Goal: Navigation & Orientation: Find specific page/section

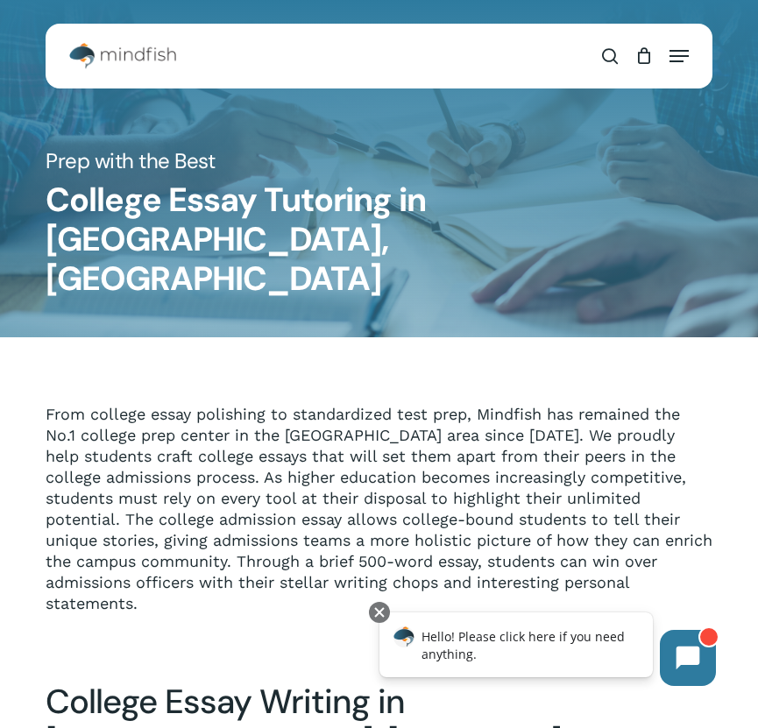
click at [674, 56] on icon "Navigation Menu" at bounding box center [679, 56] width 19 height 2
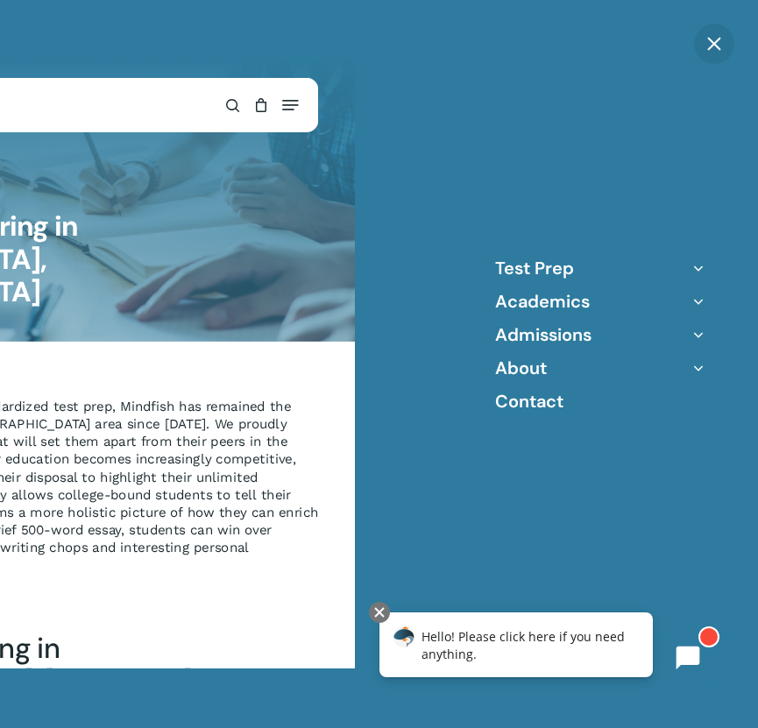
click at [609, 296] on li "Academics Academic Tutoring AP/IB Test Prep Executive Function Coaching Academi…" at bounding box center [600, 301] width 210 height 23
click at [600, 329] on li "Admissions College Counseling College Essay Coaching" at bounding box center [600, 334] width 210 height 23
click at [694, 335] on icon "Off Canvas Menu" at bounding box center [698, 335] width 25 height 25
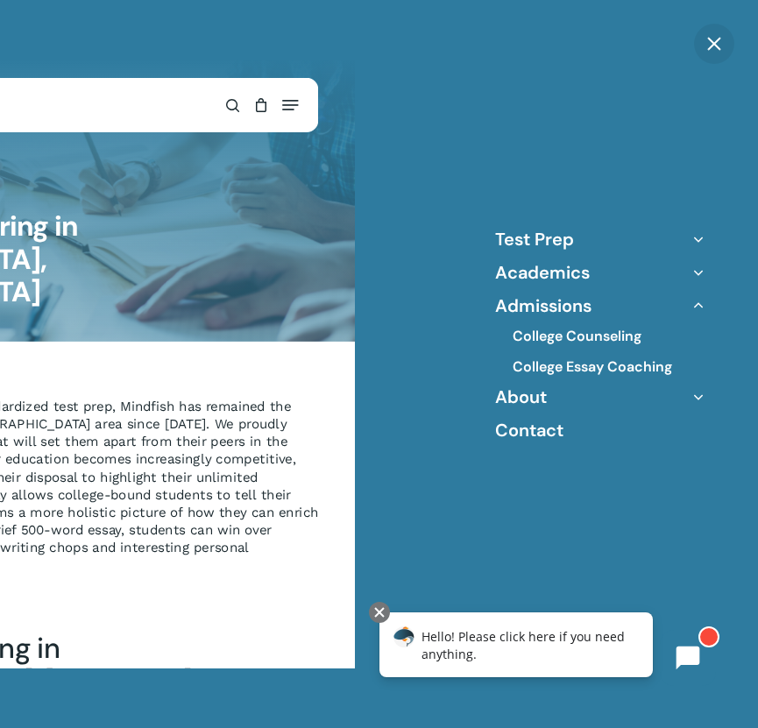
click at [618, 395] on li "About Our Team Locations Mindfish FAQ Blog" at bounding box center [600, 397] width 210 height 23
click at [698, 286] on ul "Test Prep Practice Test Program ACT/SAT/PSAT Tutoring Score Peak Tutoring Other…" at bounding box center [600, 335] width 210 height 214
click at [698, 274] on icon "Off Canvas Menu" at bounding box center [698, 272] width 25 height 25
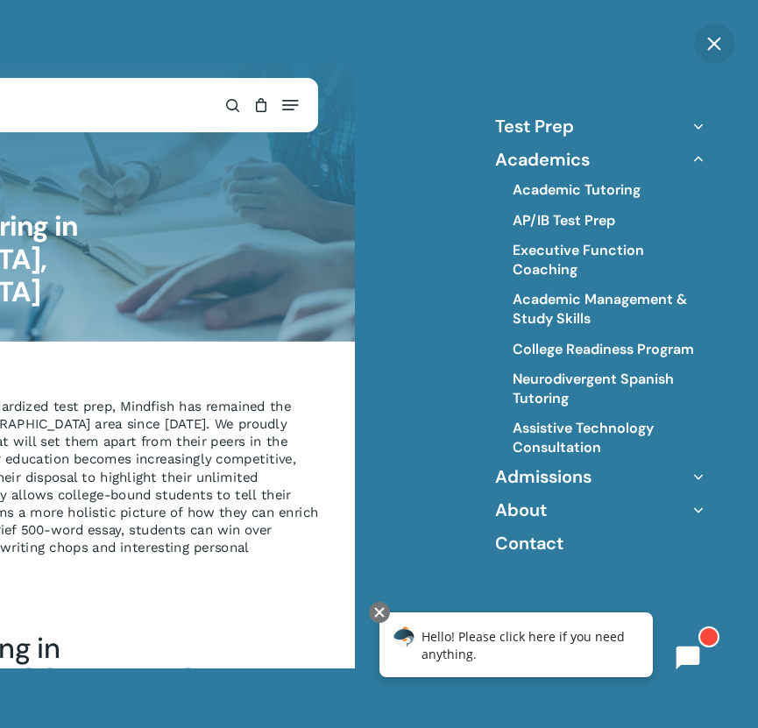
click at [597, 519] on li "About Our Team Locations Mindfish FAQ Blog" at bounding box center [600, 510] width 210 height 23
click at [559, 507] on li "About Our Team Locations Mindfish FAQ Blog" at bounding box center [600, 510] width 210 height 23
click at [713, 507] on div "Test Prep Practice Test Program ACT/SAT/PSAT Tutoring Score Peak Tutoring Other…" at bounding box center [601, 364] width 316 height 728
click at [700, 507] on icon "Off Canvas Menu" at bounding box center [698, 510] width 25 height 25
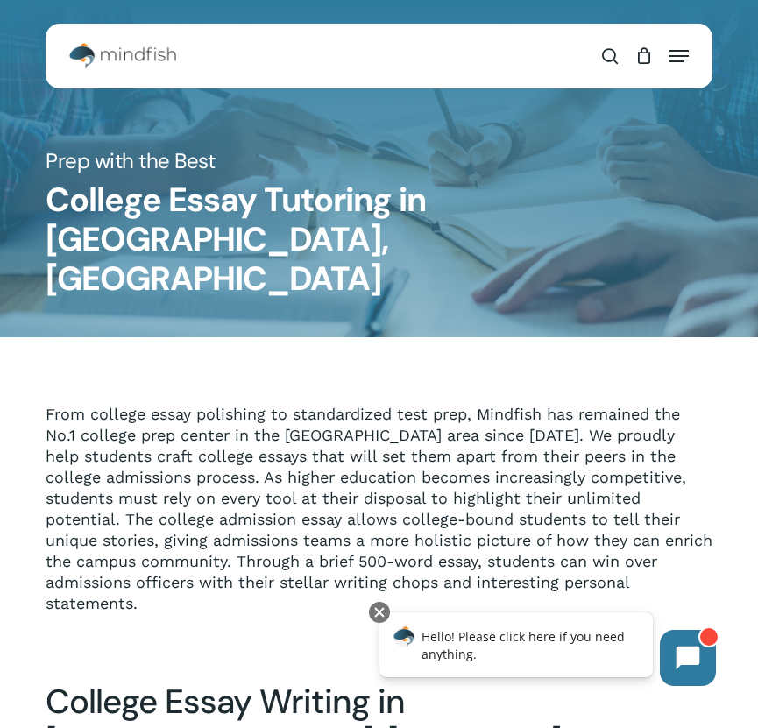
click at [686, 55] on icon "Navigation Menu" at bounding box center [679, 56] width 19 height 2
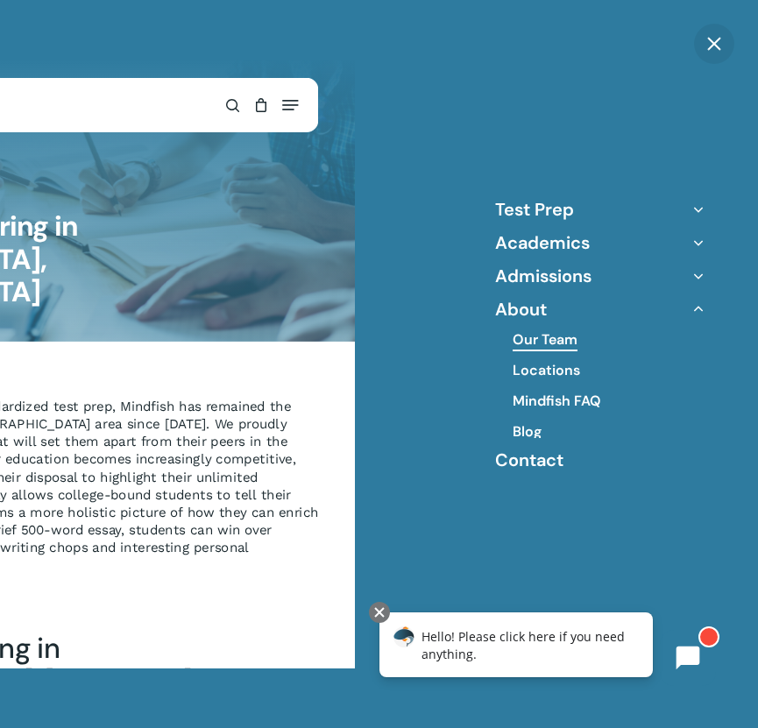
click at [554, 338] on link "Our Team" at bounding box center [545, 339] width 65 height 19
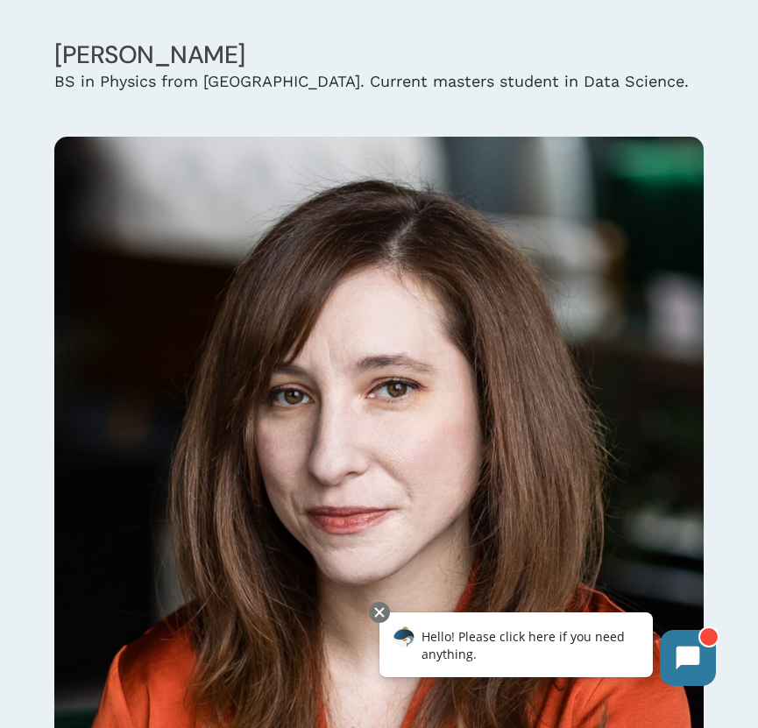
scroll to position [13208, 0]
